Goal: Find specific page/section: Find specific page/section

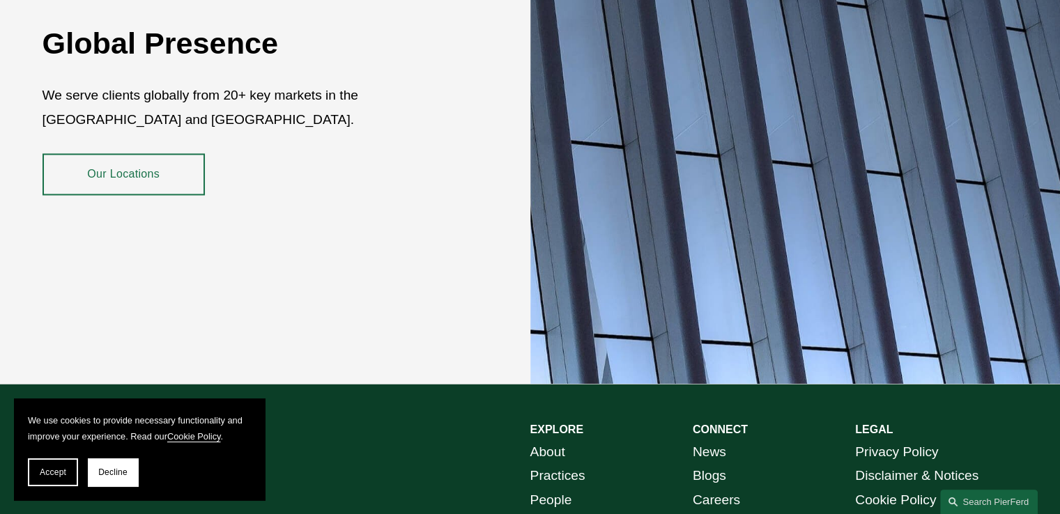
scroll to position [2545, 0]
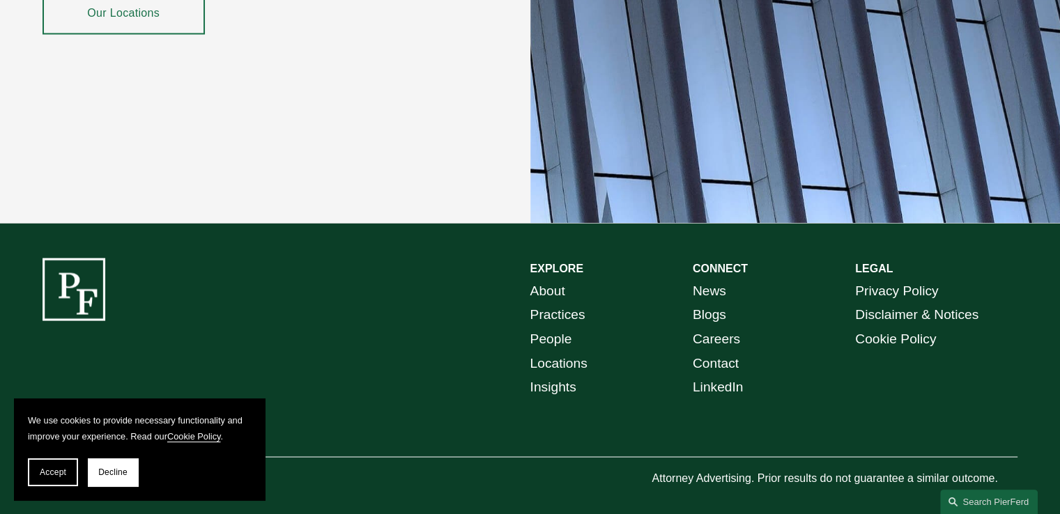
click at [558, 328] on link "People" at bounding box center [551, 339] width 42 height 24
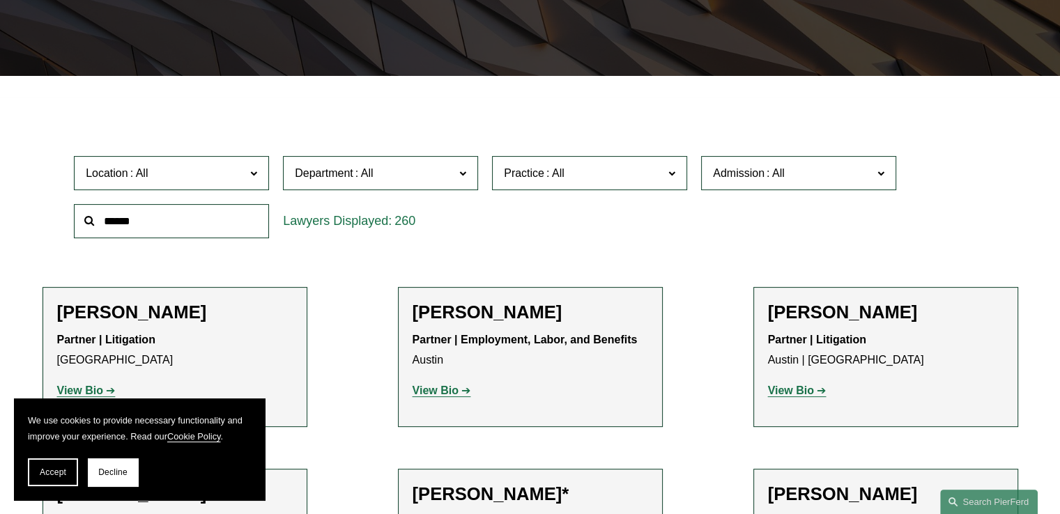
scroll to position [348, 0]
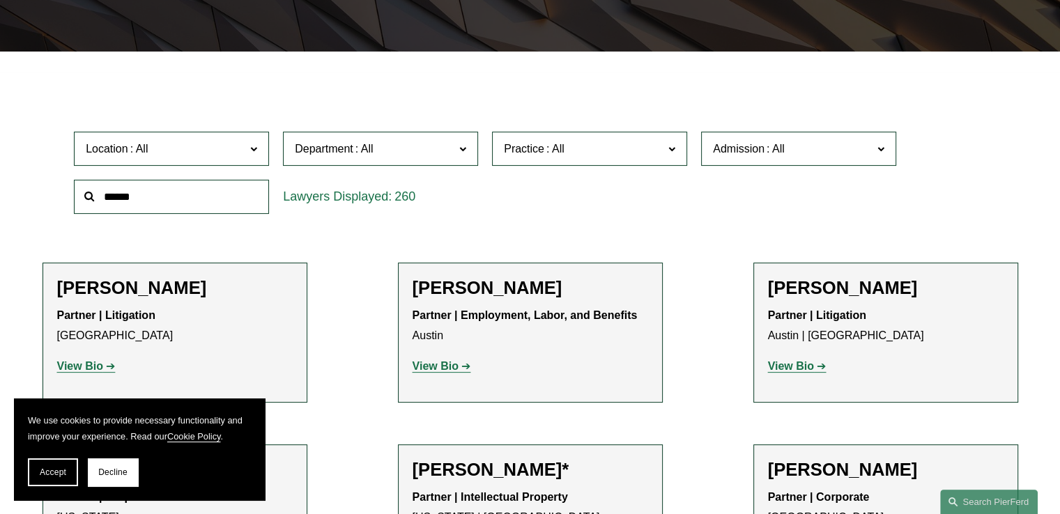
click at [135, 198] on input "text" at bounding box center [171, 197] width 195 height 34
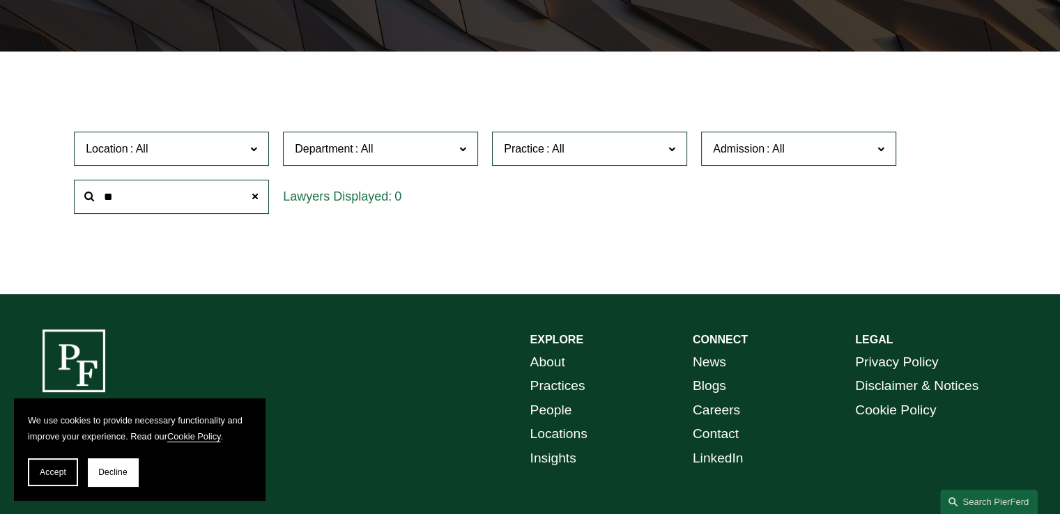
type input "*"
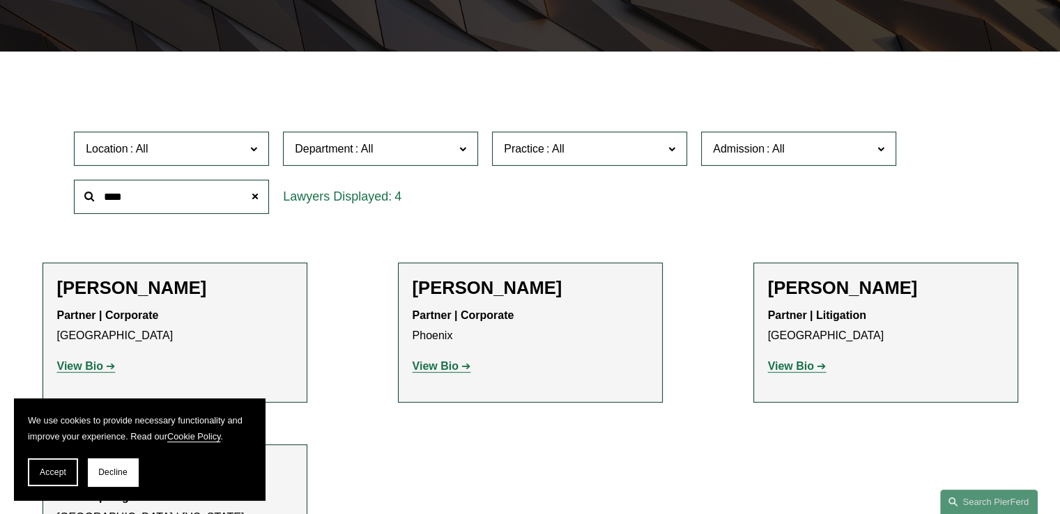
type input "****"
click at [788, 366] on strong "View Bio" at bounding box center [791, 366] width 46 height 12
